Goal: Transaction & Acquisition: Purchase product/service

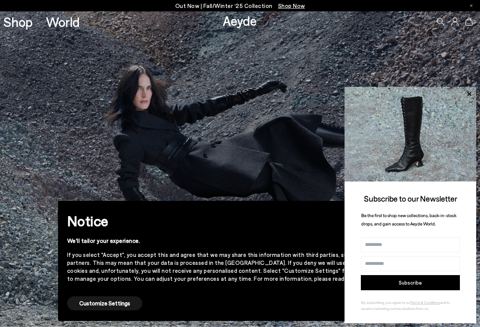
click at [162, 100] on img at bounding box center [240, 169] width 480 height 316
click at [284, 7] on span "Shop Now" at bounding box center [291, 5] width 27 height 7
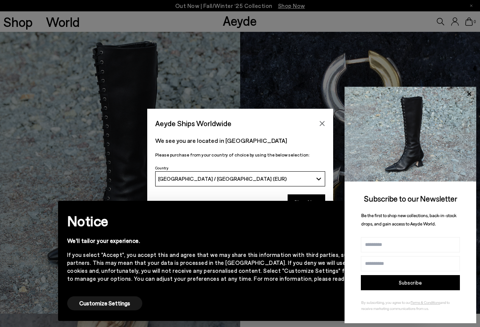
scroll to position [493, 0]
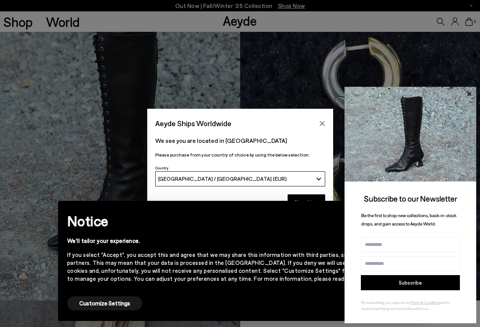
click at [16, 15] on div "Aeyde Ships Worldwide We see you are located in [GEOGRAPHIC_DATA] Please purcha…" at bounding box center [240, 163] width 480 height 327
click at [245, 172] on button "[GEOGRAPHIC_DATA] / [GEOGRAPHIC_DATA] (EUR)" at bounding box center [240, 178] width 170 height 15
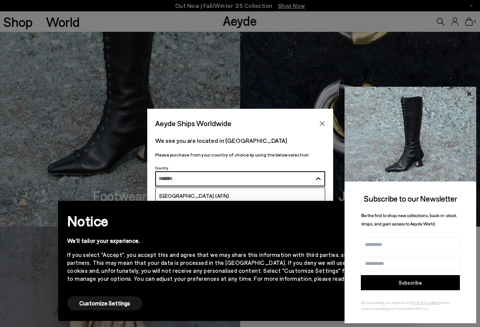
scroll to position [569, 0]
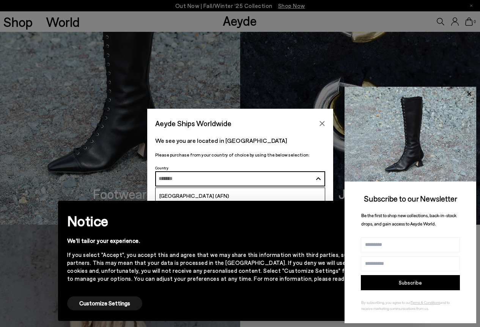
click at [232, 85] on div "Aeyde Ships Worldwide We see you are located in [GEOGRAPHIC_DATA] Please purcha…" at bounding box center [240, 163] width 480 height 327
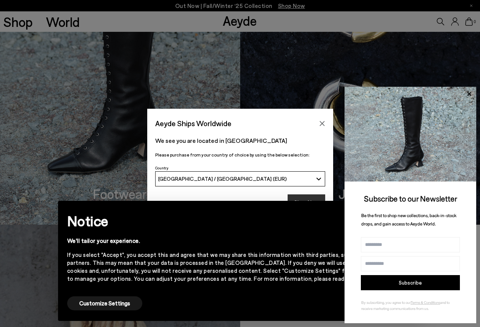
click at [304, 195] on button "Shop Now" at bounding box center [306, 203] width 38 height 16
click at [468, 90] on icon at bounding box center [469, 94] width 10 height 10
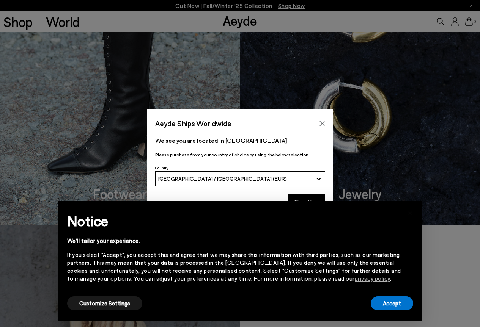
click at [469, 91] on div "Aeyde Ships Worldwide We see you are located in [GEOGRAPHIC_DATA] Please purcha…" at bounding box center [240, 163] width 480 height 327
click at [93, 303] on button "Customize Settings" at bounding box center [104, 304] width 75 height 14
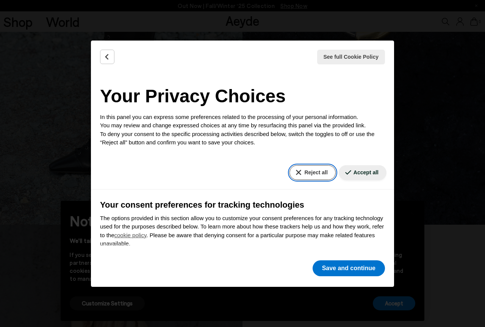
click at [302, 174] on button "Reject all" at bounding box center [313, 172] width 46 height 15
click at [346, 258] on div "See full Cookie Policy Cookie Policy Your Privacy Choices In this panel you can…" at bounding box center [242, 164] width 303 height 246
click at [308, 177] on button "Reject all" at bounding box center [313, 172] width 46 height 15
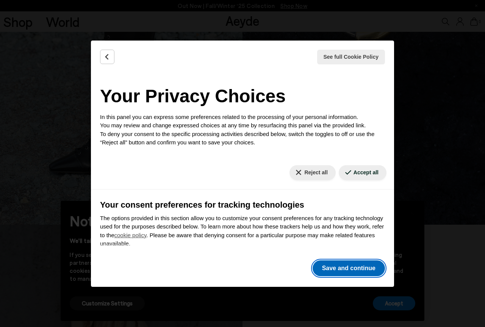
click at [339, 264] on button "Save and continue" at bounding box center [349, 269] width 72 height 16
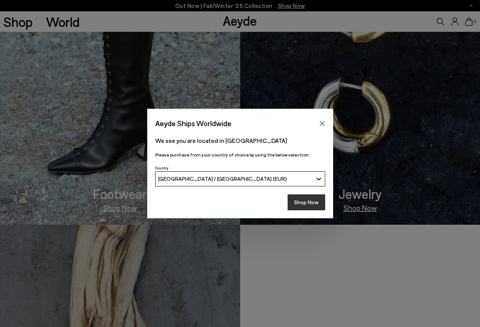
click at [303, 198] on button "Shop Now" at bounding box center [306, 203] width 38 height 16
click at [298, 204] on button "Shop Now" at bounding box center [306, 203] width 38 height 16
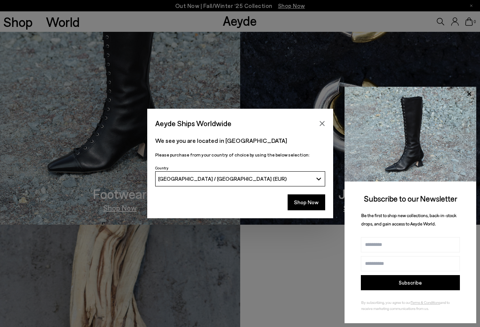
drag, startPoint x: 317, startPoint y: 123, endPoint x: 322, endPoint y: 122, distance: 4.3
click at [319, 122] on button "Close" at bounding box center [321, 123] width 11 height 11
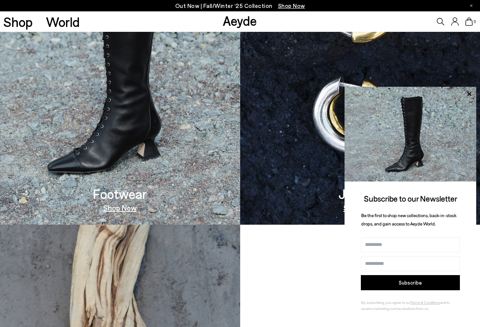
click at [322, 122] on img at bounding box center [360, 67] width 240 height 316
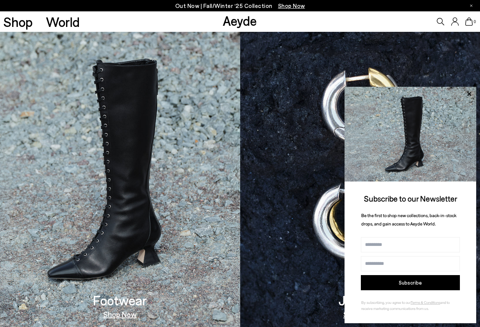
scroll to position [341, 0]
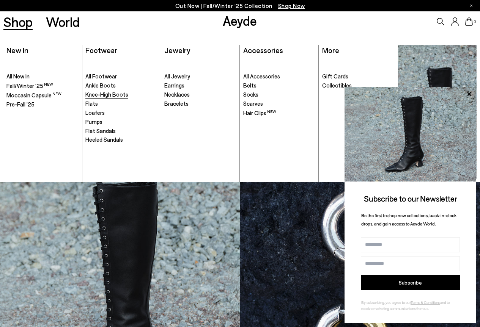
click at [112, 95] on span "Knee-High Boots" at bounding box center [106, 94] width 43 height 7
click at [95, 94] on span "Knee-High Boots" at bounding box center [106, 94] width 43 height 7
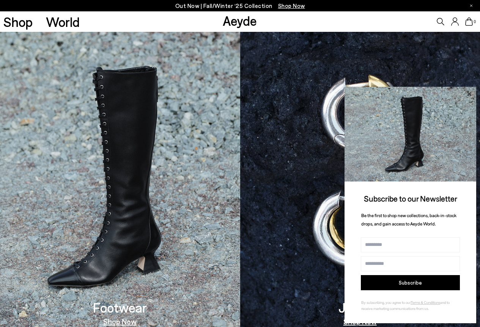
click at [468, 94] on icon at bounding box center [469, 94] width 10 height 10
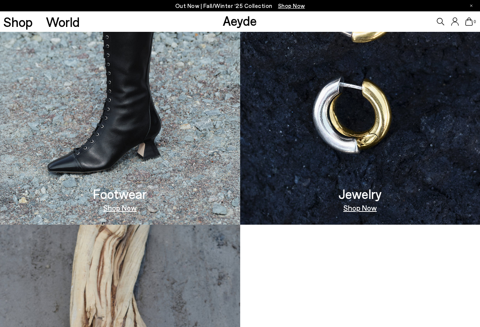
scroll to position [710, 0]
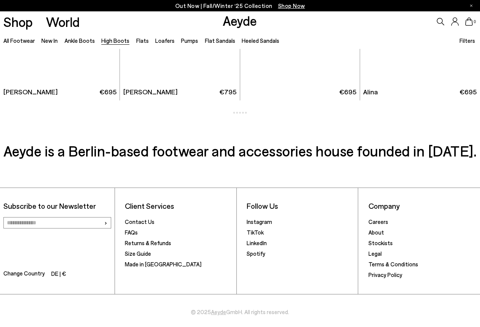
scroll to position [956, 0]
